Goal: Navigation & Orientation: Find specific page/section

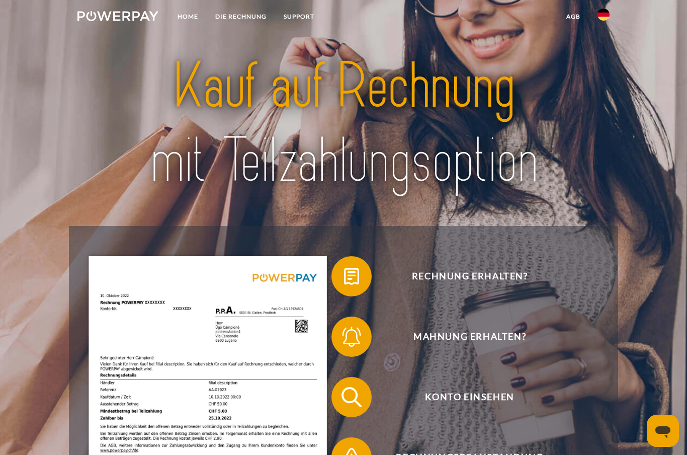
click at [648, 384] on header "Home DIE RECHNUNG SUPPORT" at bounding box center [343, 350] width 687 height 701
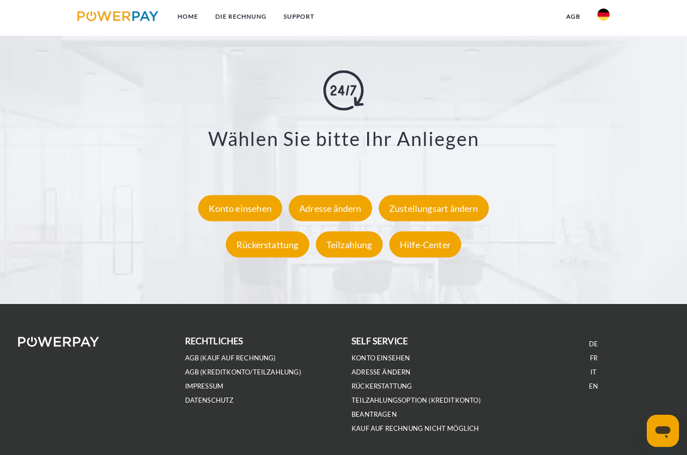
scroll to position [1743, 0]
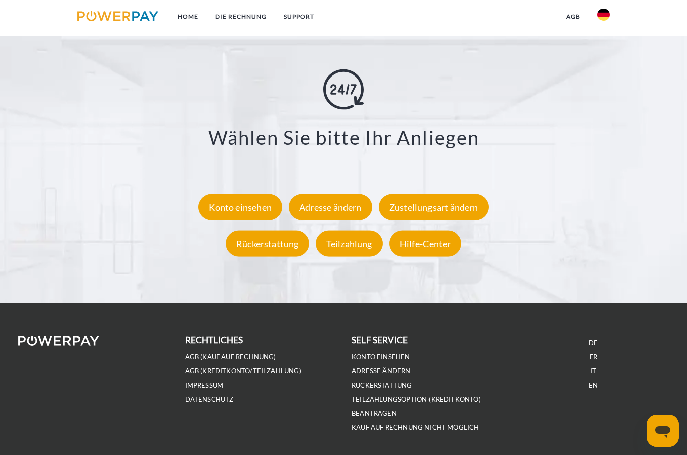
click at [414, 255] on div "Hilfe-Center" at bounding box center [425, 243] width 72 height 26
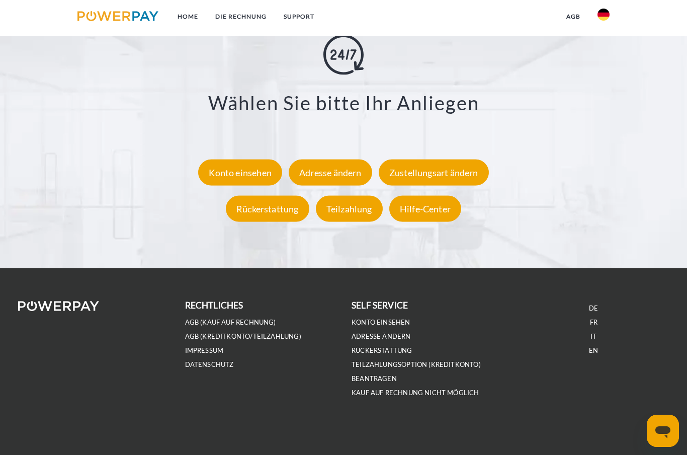
click at [195, 18] on link "Home" at bounding box center [188, 17] width 38 height 18
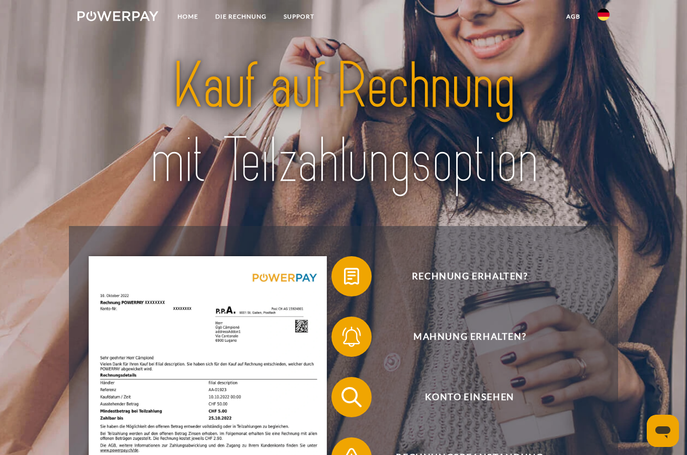
click at [300, 24] on link "SUPPORT" at bounding box center [299, 17] width 48 height 18
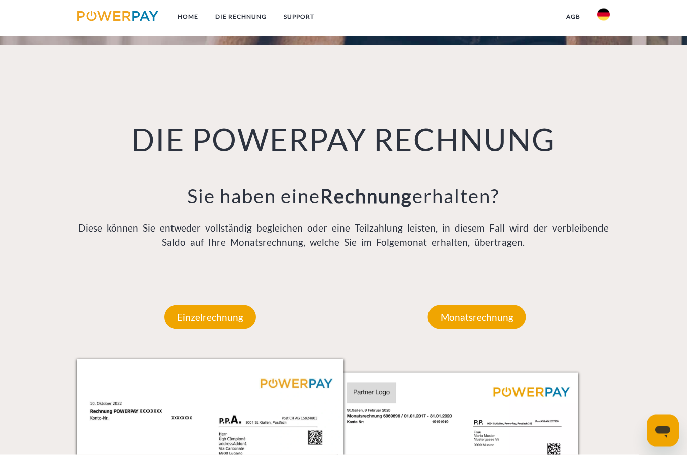
scroll to position [1675, 0]
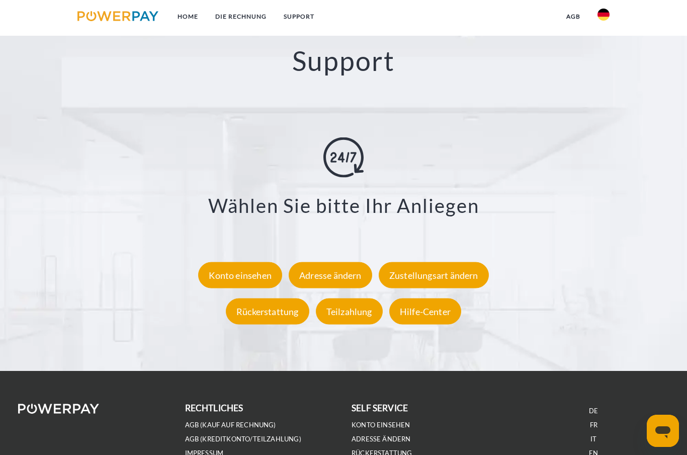
click at [117, 18] on img at bounding box center [117, 16] width 81 height 10
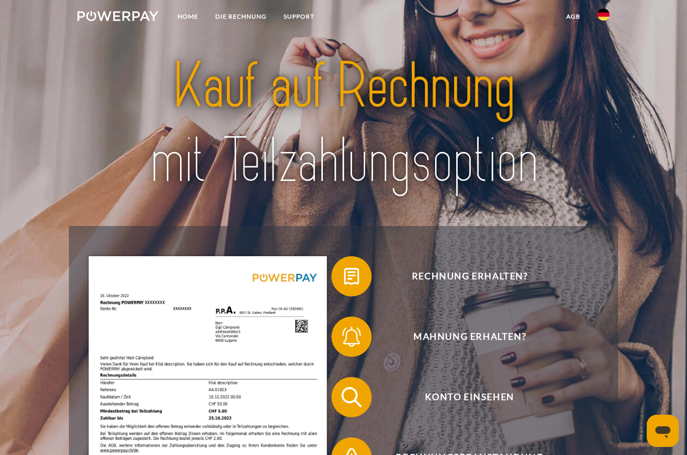
scroll to position [1675, 0]
